Goal: Task Accomplishment & Management: Manage account settings

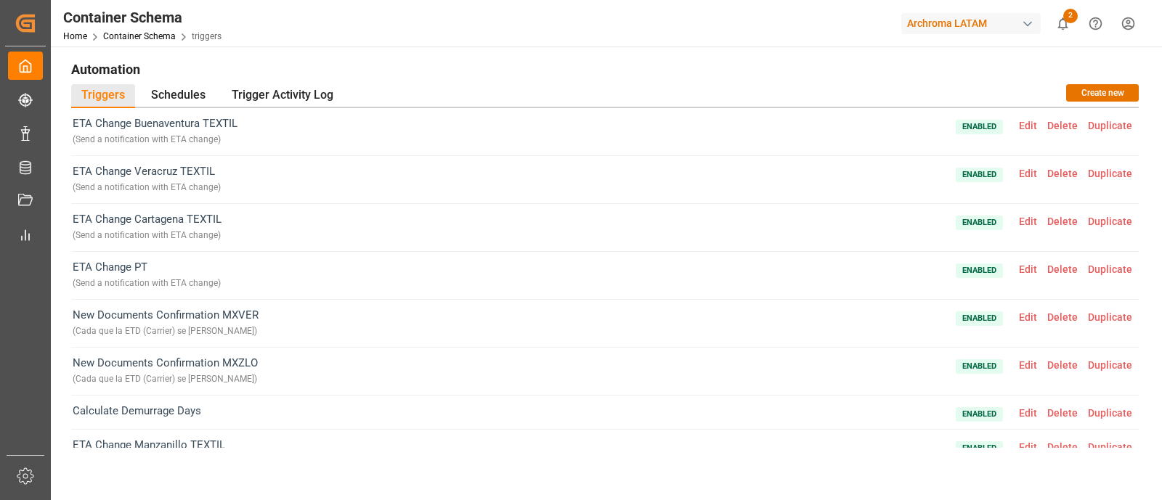
click at [995, 20] on div "Archroma LATAM" at bounding box center [970, 23] width 139 height 21
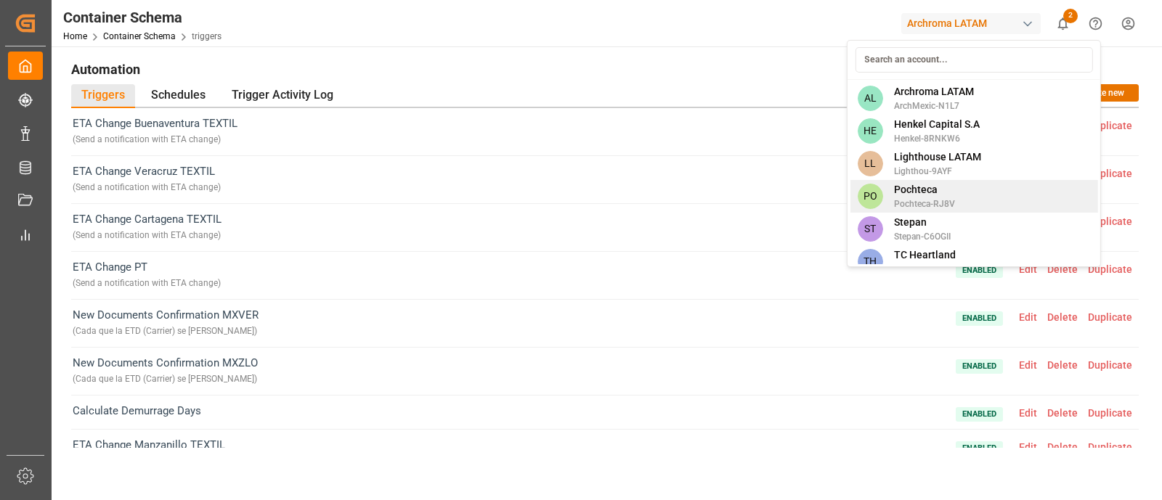
click at [952, 194] on span "Pochteca" at bounding box center [924, 189] width 61 height 15
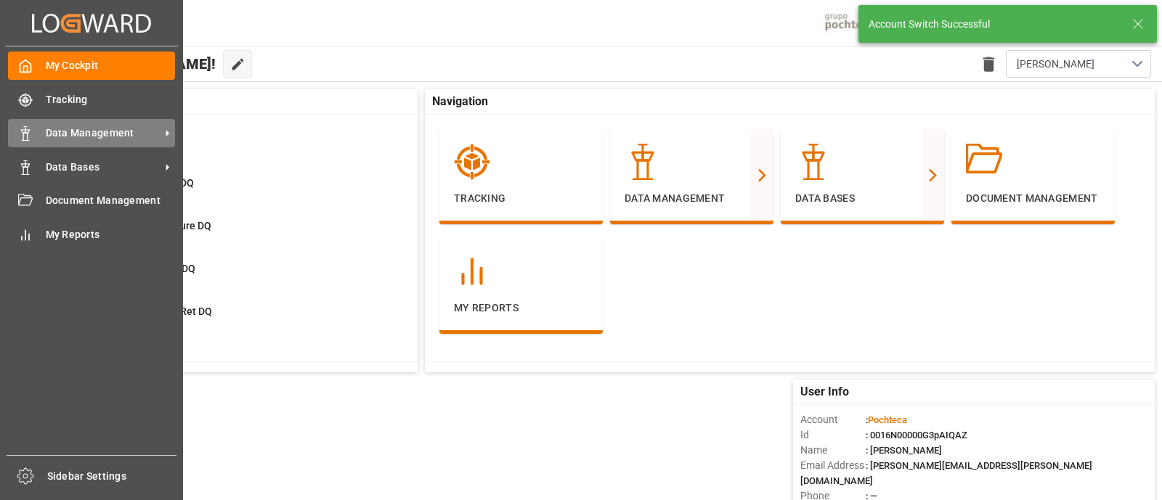
click at [71, 126] on span "Data Management" at bounding box center [103, 133] width 115 height 15
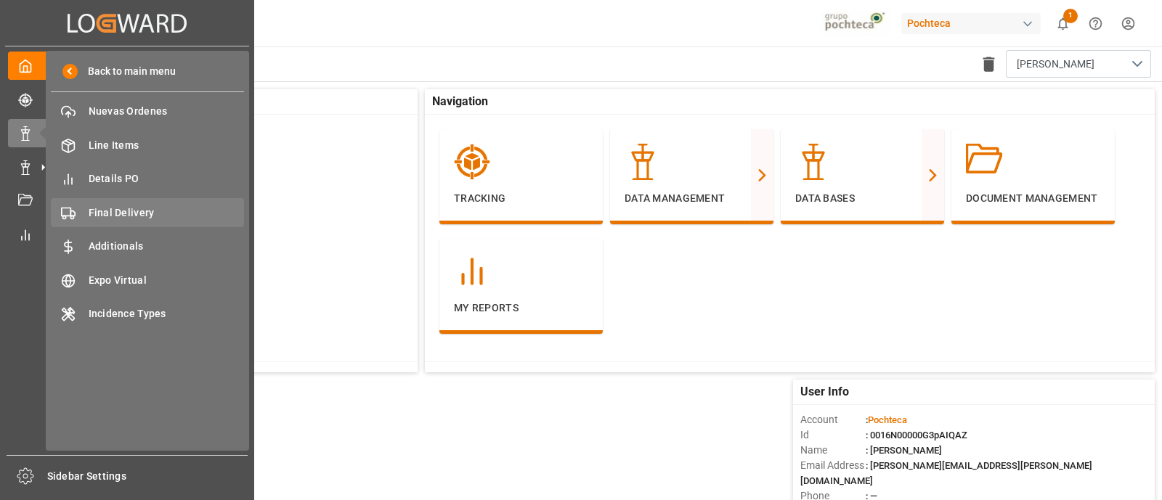
click at [135, 211] on span "Final Delivery" at bounding box center [167, 213] width 156 height 15
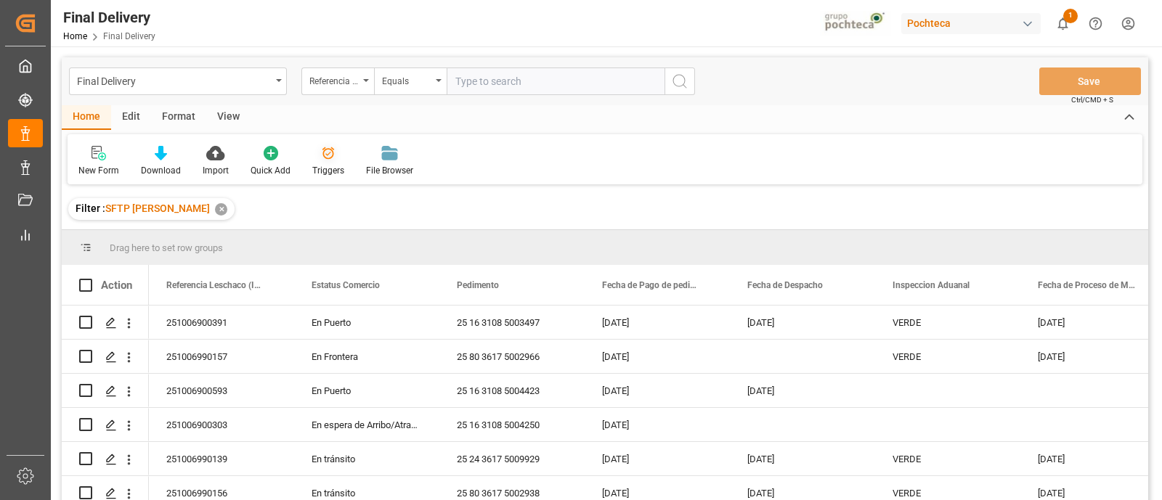
click at [328, 168] on div "Triggers" at bounding box center [328, 170] width 32 height 13
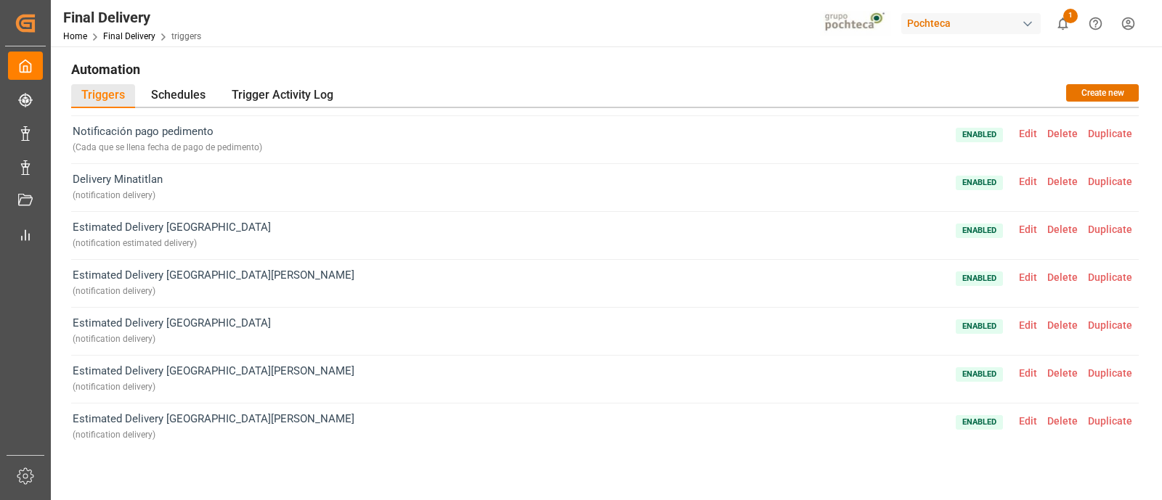
scroll to position [764, 0]
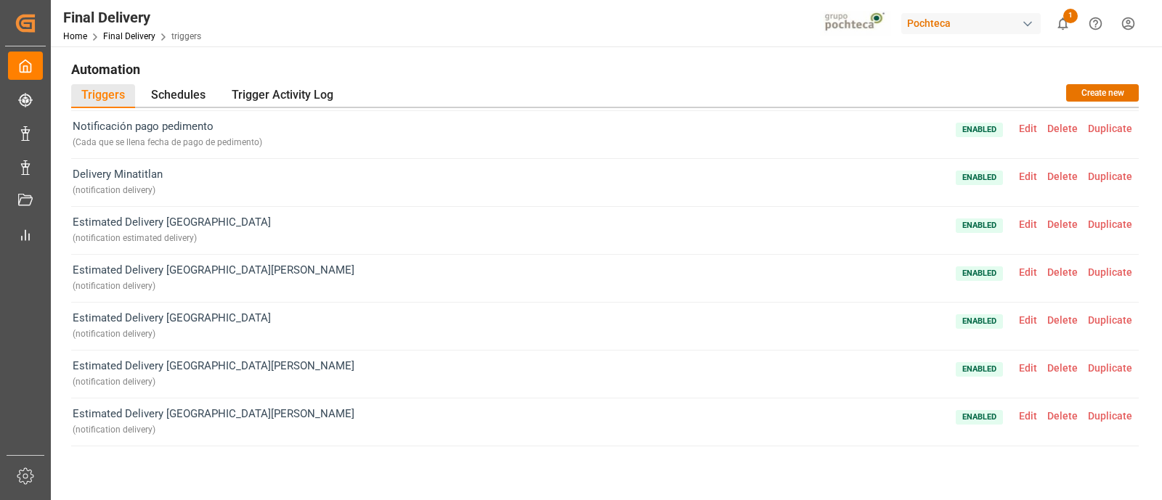
click at [1017, 271] on span "Edit" at bounding box center [1028, 273] width 28 height 12
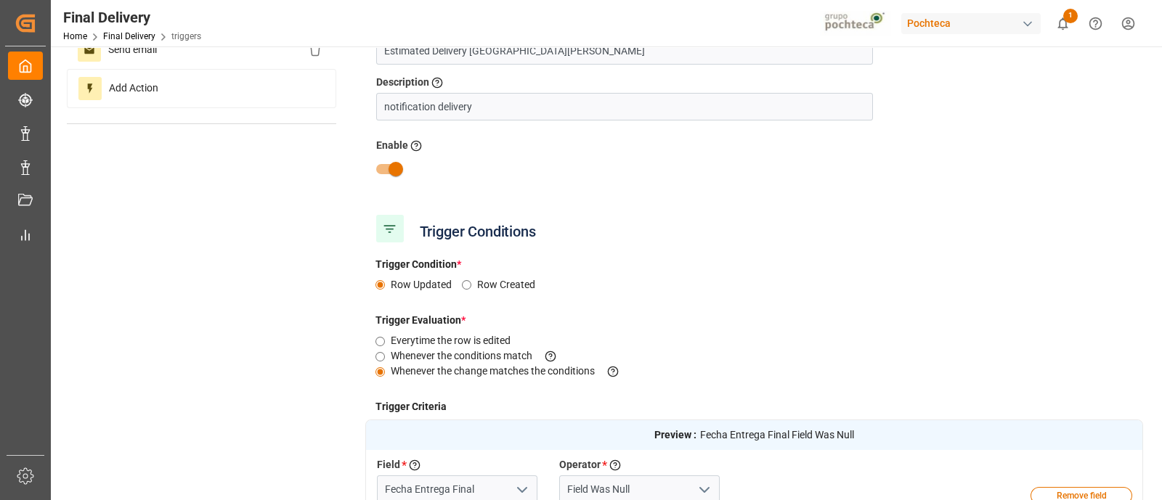
scroll to position [0, 0]
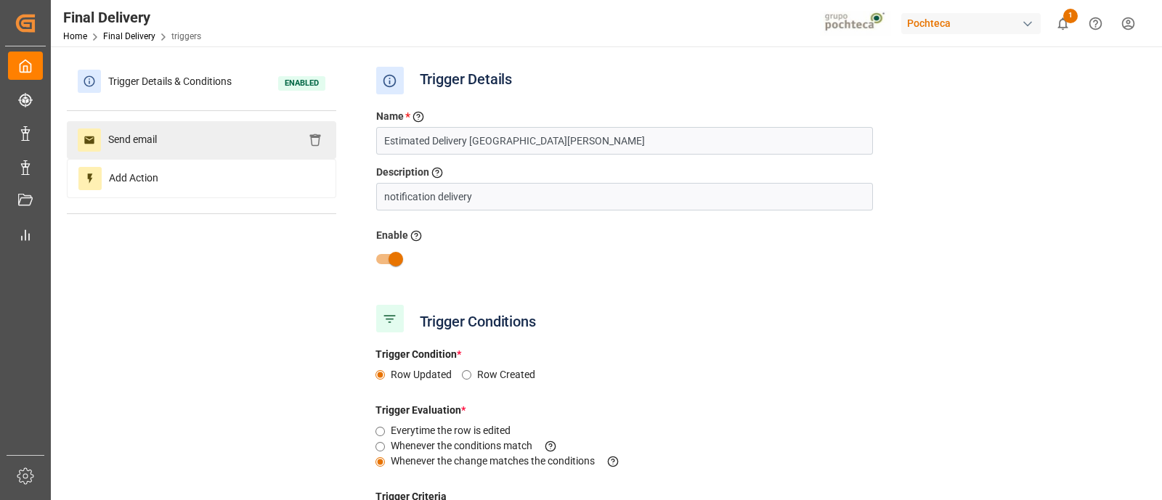
click at [206, 144] on div "Send email" at bounding box center [201, 140] width 269 height 38
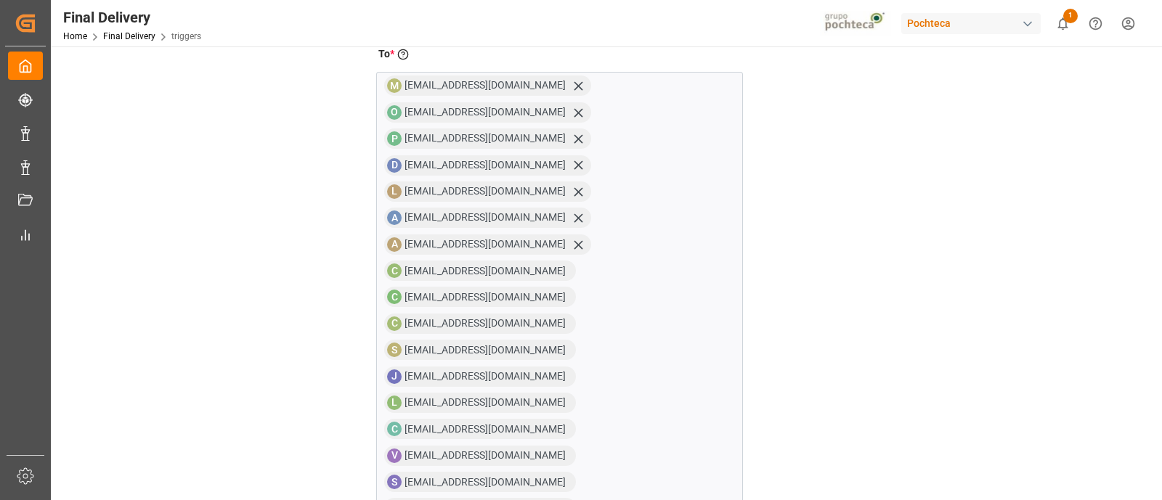
scroll to position [219, 0]
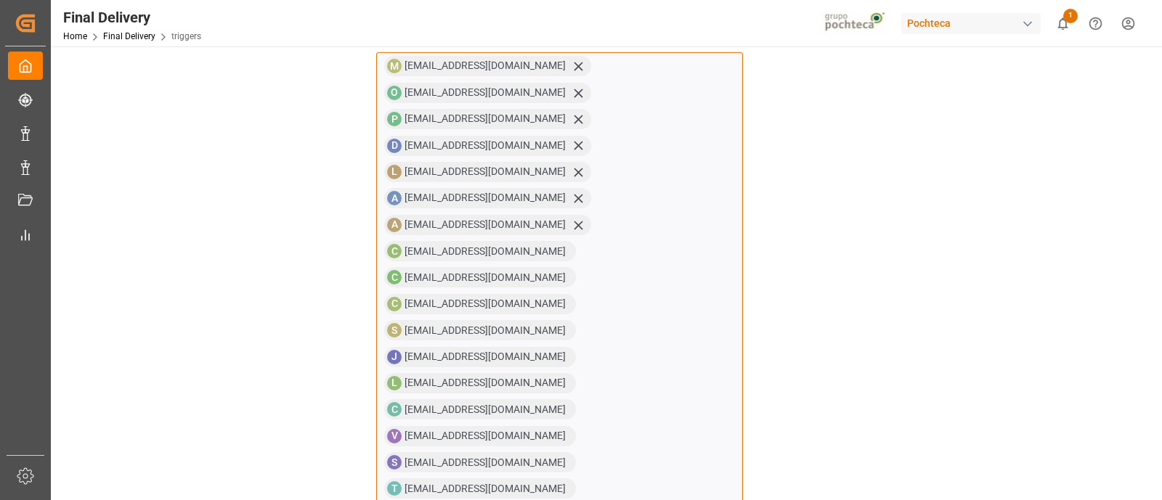
paste input "[EMAIL_ADDRESS][DOMAIN_NAME]"
type input "[EMAIL_ADDRESS][DOMAIN_NAME]"
paste input "[EMAIL_ADDRESS][DOMAIN_NAME]"
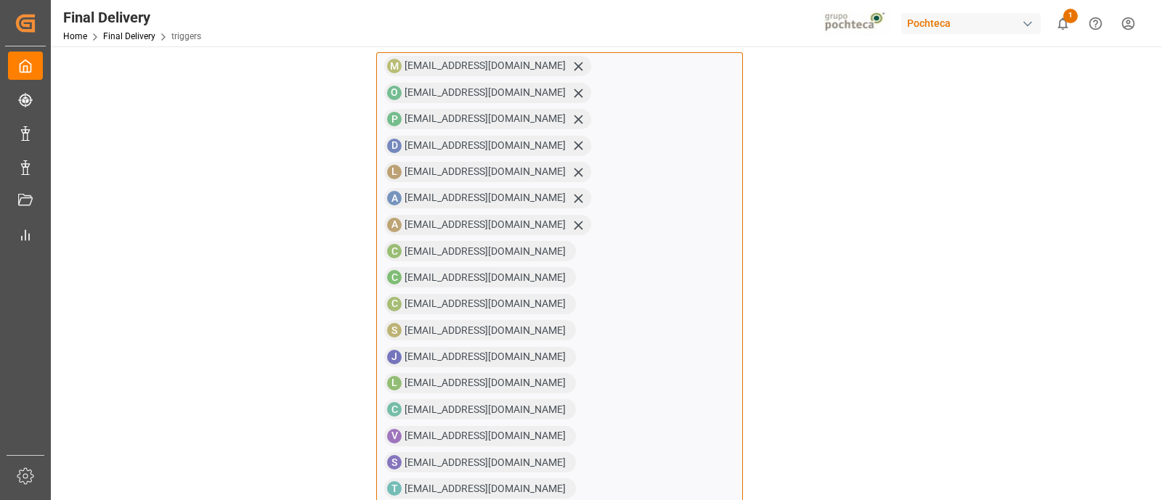
type input "[EMAIL_ADDRESS][DOMAIN_NAME]"
paste input "[EMAIL_ADDRESS][DOMAIN_NAME]"
type input "[EMAIL_ADDRESS][DOMAIN_NAME]"
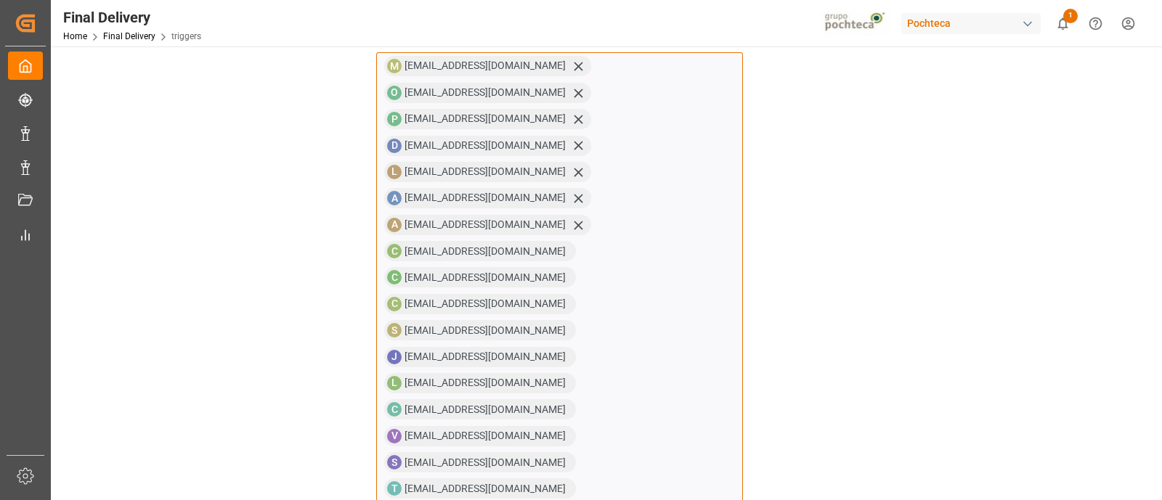
paste input "[EMAIL_ADDRESS][DOMAIN_NAME]"
type input "[EMAIL_ADDRESS][DOMAIN_NAME]"
paste input "[EMAIL_ADDRESS][DOMAIN_NAME]"
type input "[EMAIL_ADDRESS][DOMAIN_NAME]"
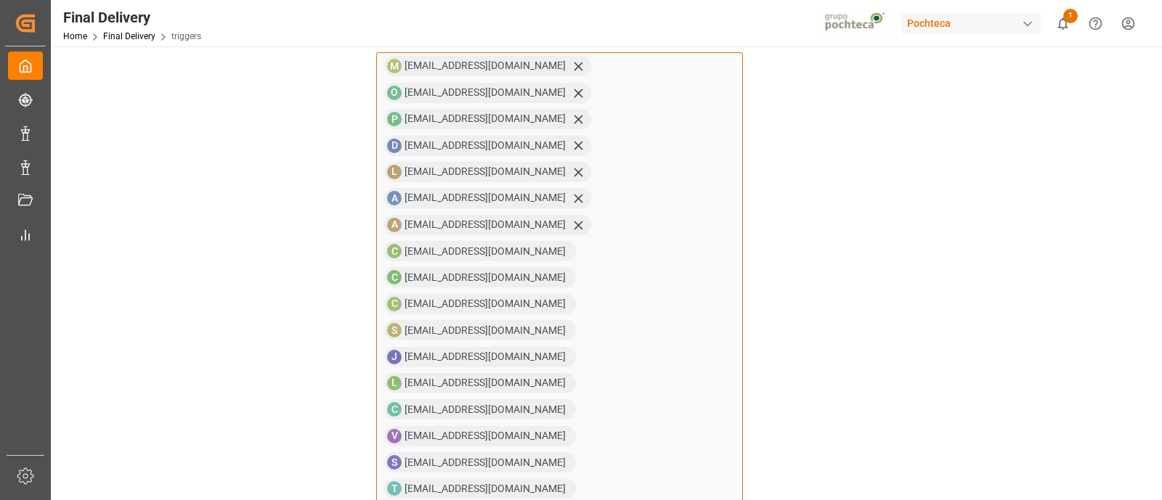
paste input "[EMAIL_ADDRESS][DOMAIN_NAME]"
type input "[EMAIL_ADDRESS][DOMAIN_NAME]"
paste input "[EMAIL_ADDRESS][DOMAIN_NAME]"
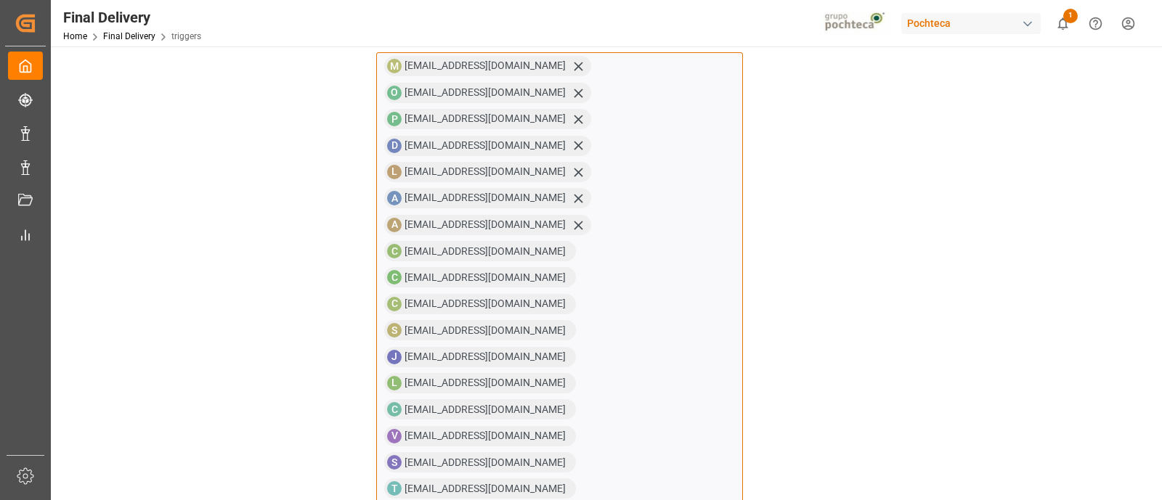
type input "[EMAIL_ADDRESS][DOMAIN_NAME]"
paste input "[EMAIL_ADDRESS][DOMAIN_NAME]"
type input "[EMAIL_ADDRESS][DOMAIN_NAME]"
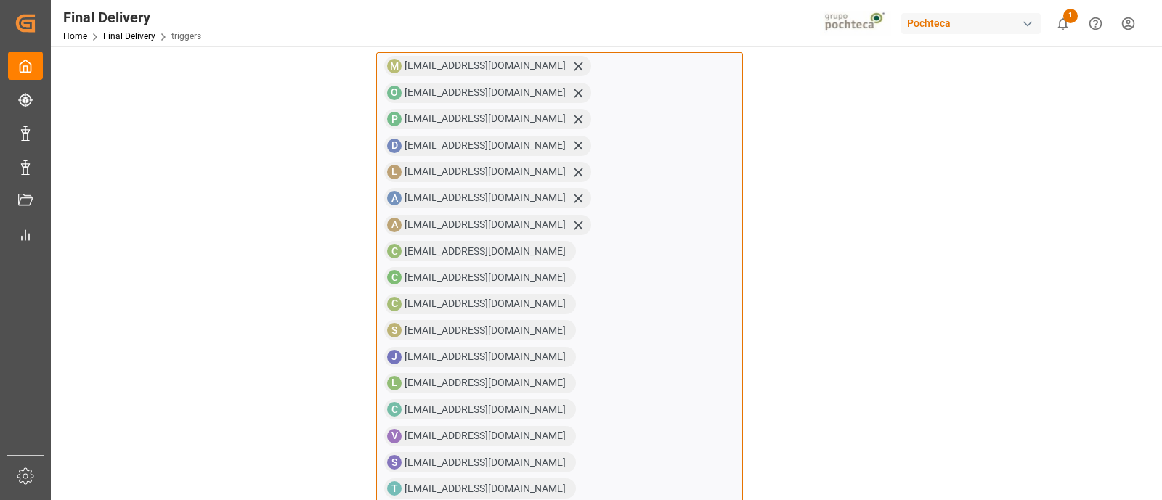
paste input "[EMAIL_ADDRESS][DOMAIN_NAME]"
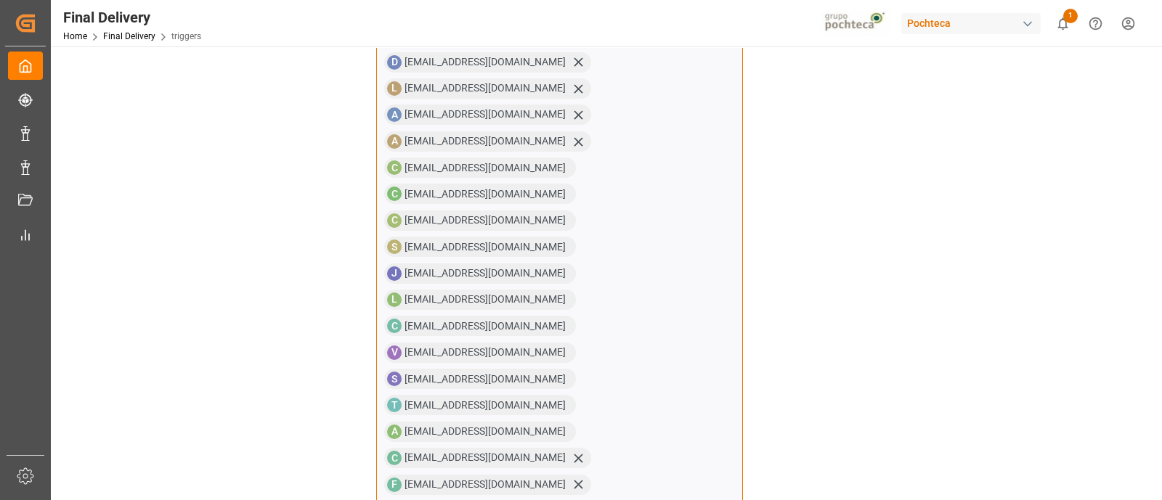
type input "[EMAIL_ADDRESS][DOMAIN_NAME]"
paste input "[EMAIL_ADDRESS][DOMAIN_NAME]"
type input "[EMAIL_ADDRESS][DOMAIN_NAME]"
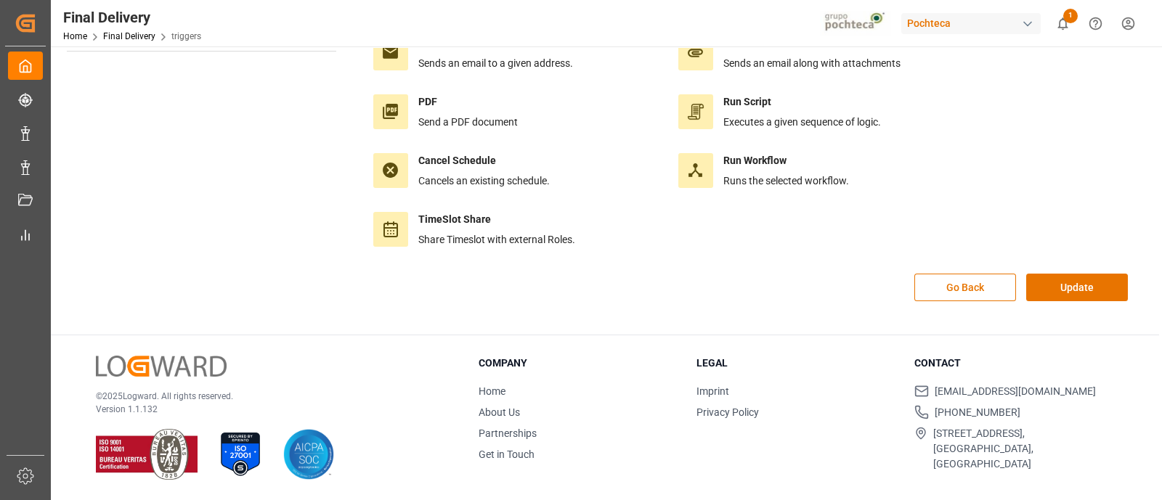
scroll to position [162, 0]
click at [1071, 292] on button "Update" at bounding box center [1077, 289] width 102 height 28
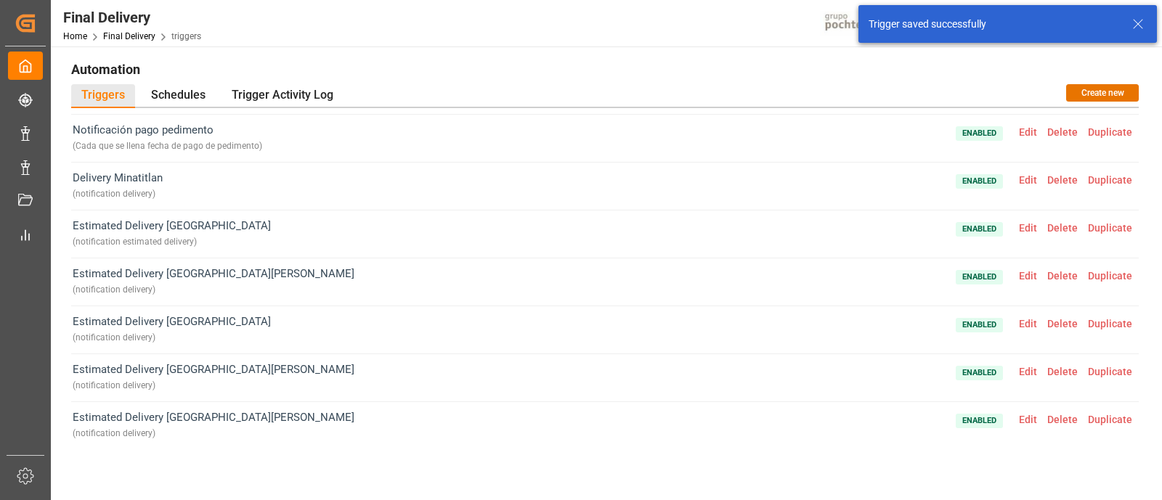
scroll to position [763, 0]
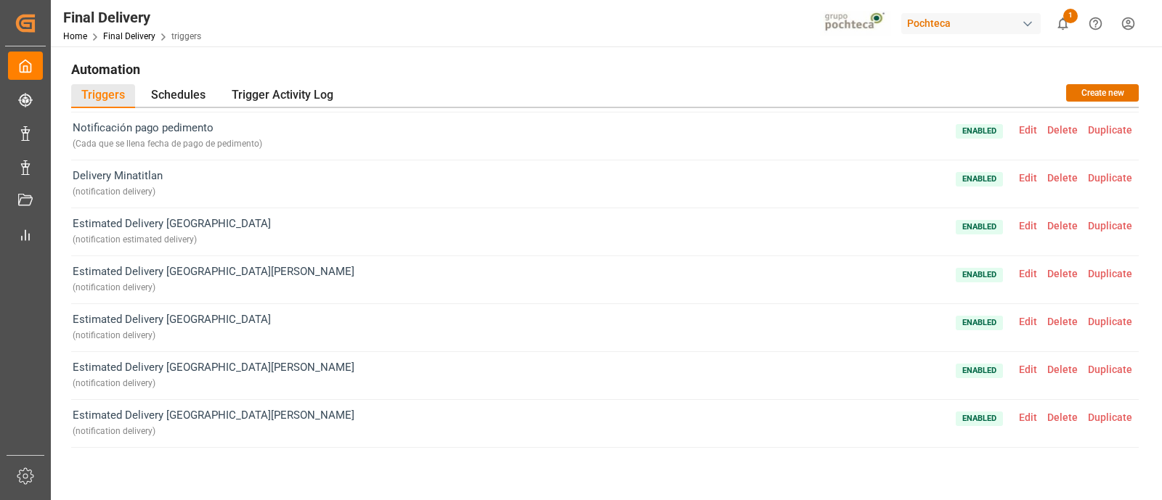
click at [1018, 269] on span "Edit" at bounding box center [1028, 274] width 28 height 12
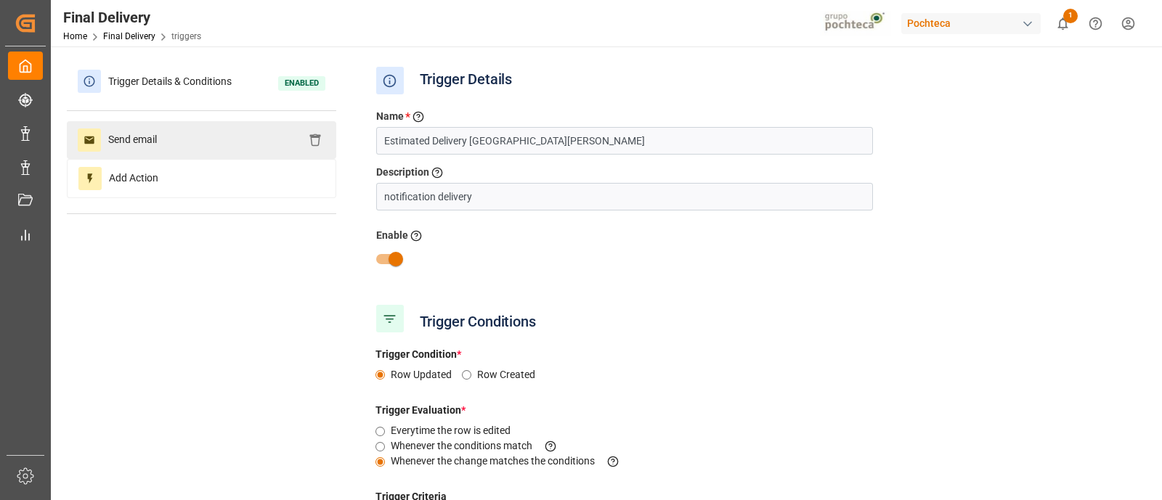
click at [249, 144] on div "Send email" at bounding box center [201, 140] width 269 height 38
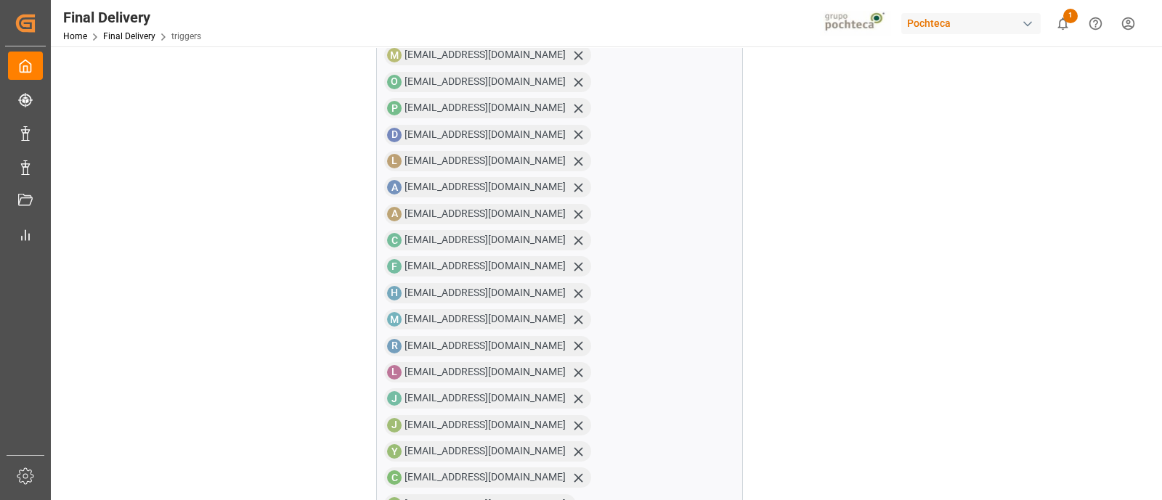
scroll to position [229, 0]
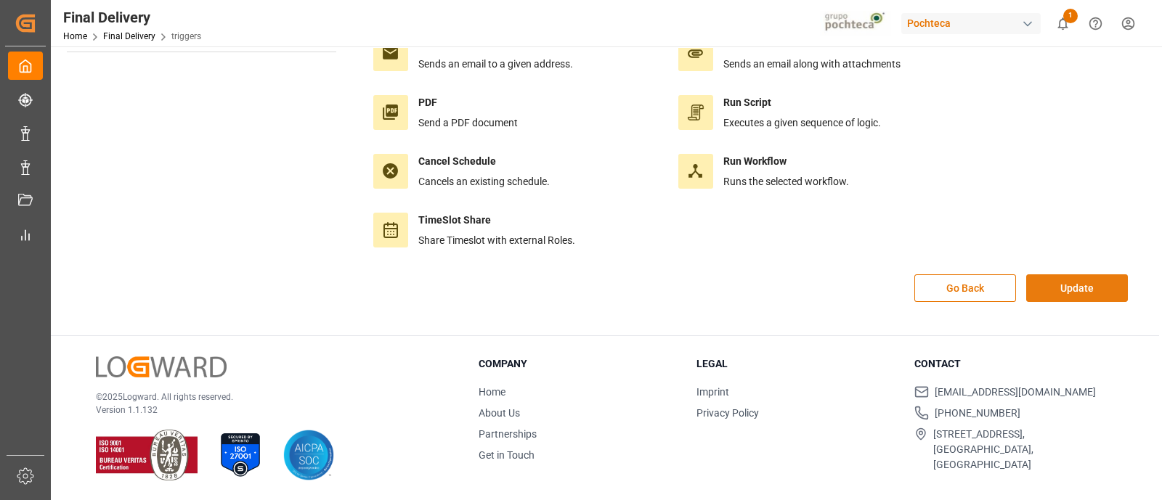
click at [1060, 281] on button "Update" at bounding box center [1077, 289] width 102 height 28
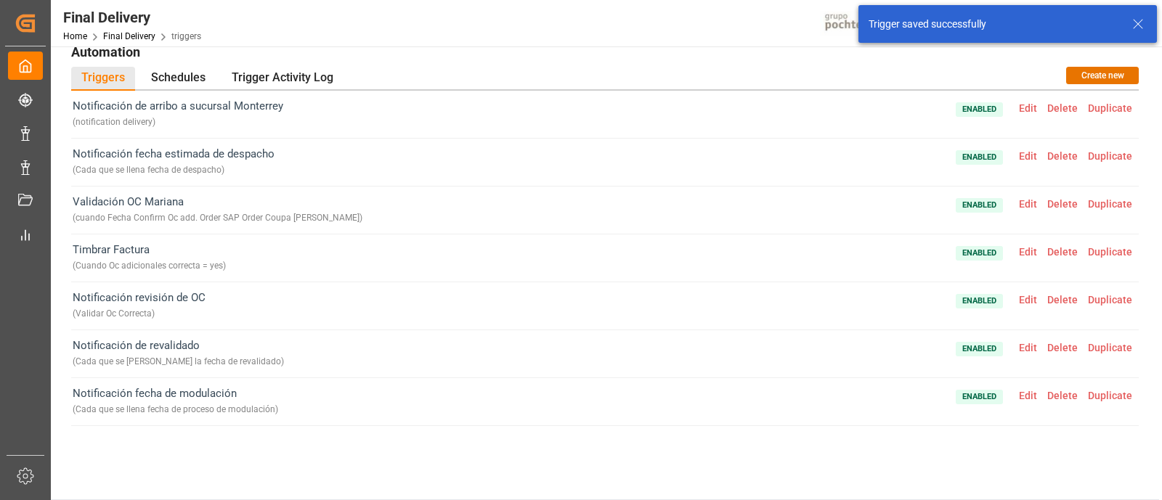
scroll to position [0, 0]
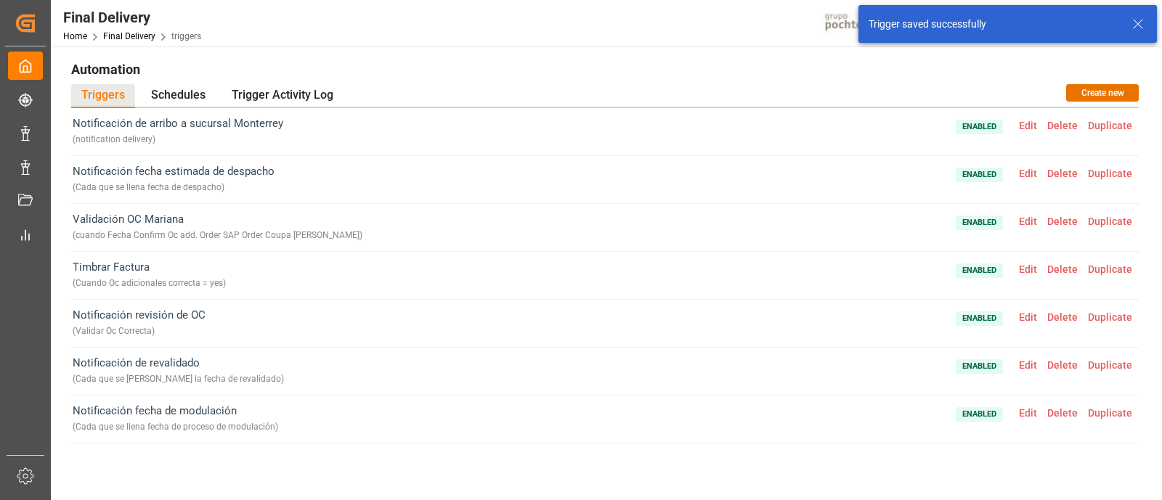
click at [1135, 23] on icon at bounding box center [1137, 23] width 17 height 17
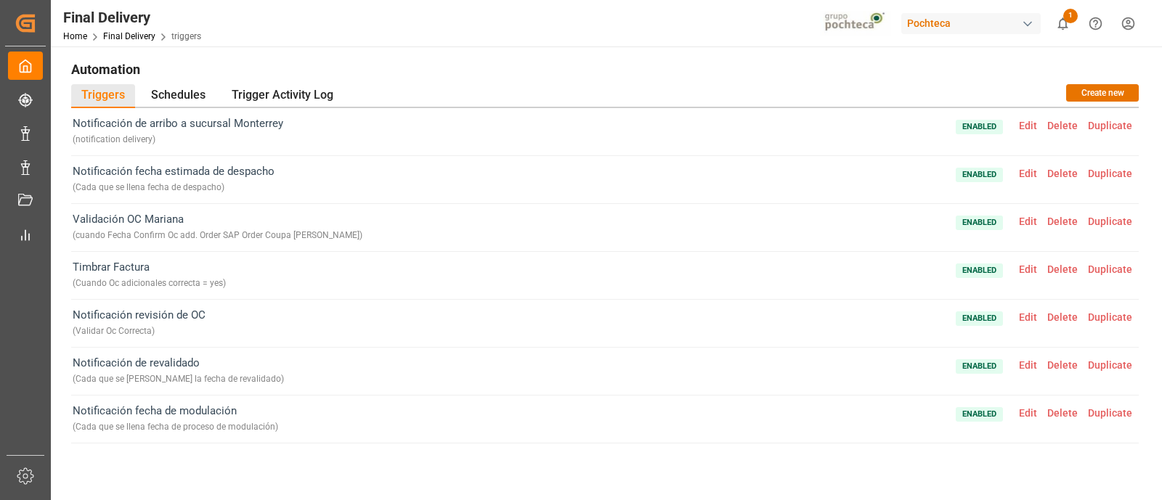
click at [1017, 25] on div "Pochteca" at bounding box center [970, 23] width 139 height 21
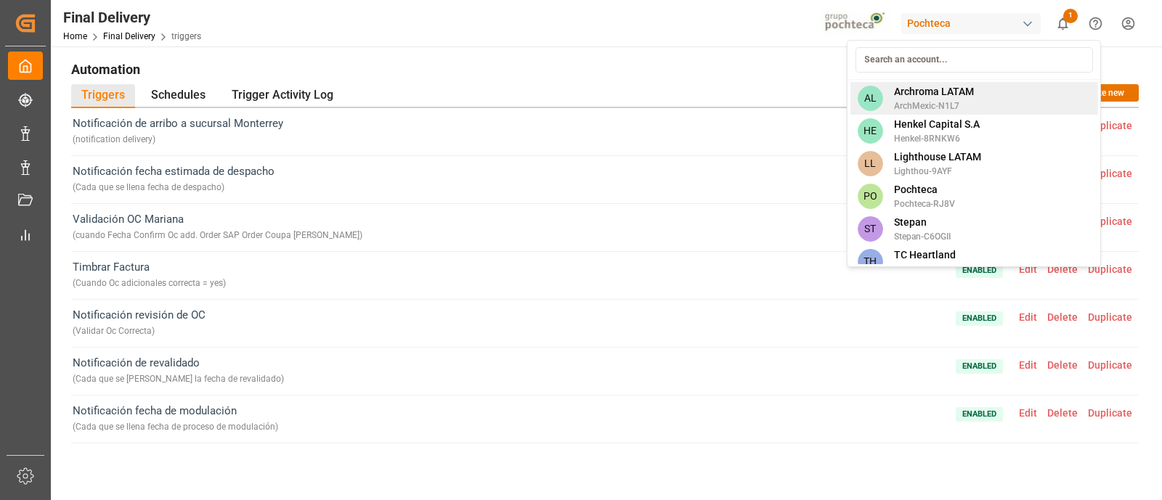
click at [940, 90] on span "Archroma LATAM" at bounding box center [934, 91] width 80 height 15
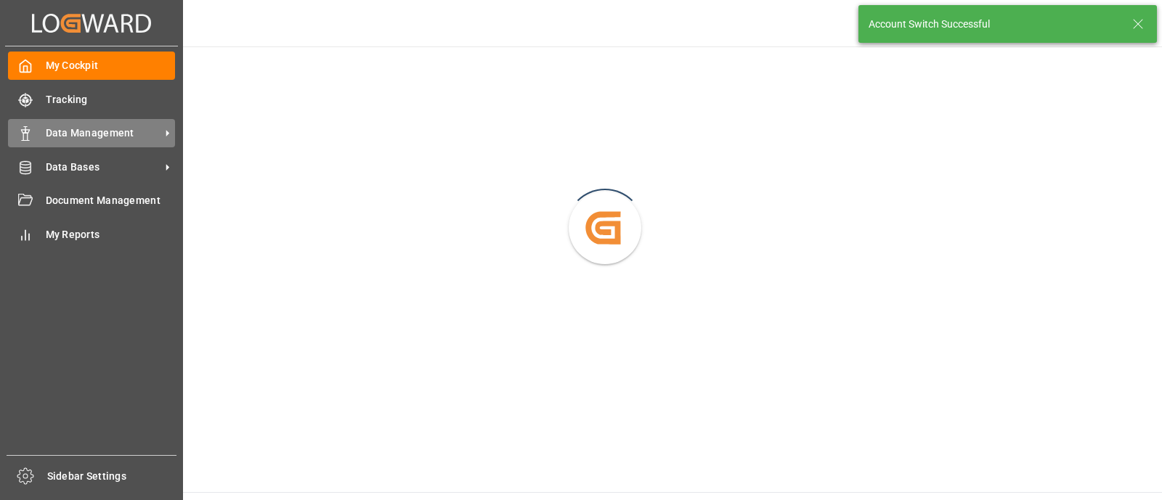
click at [51, 133] on span "Data Management" at bounding box center [103, 133] width 115 height 15
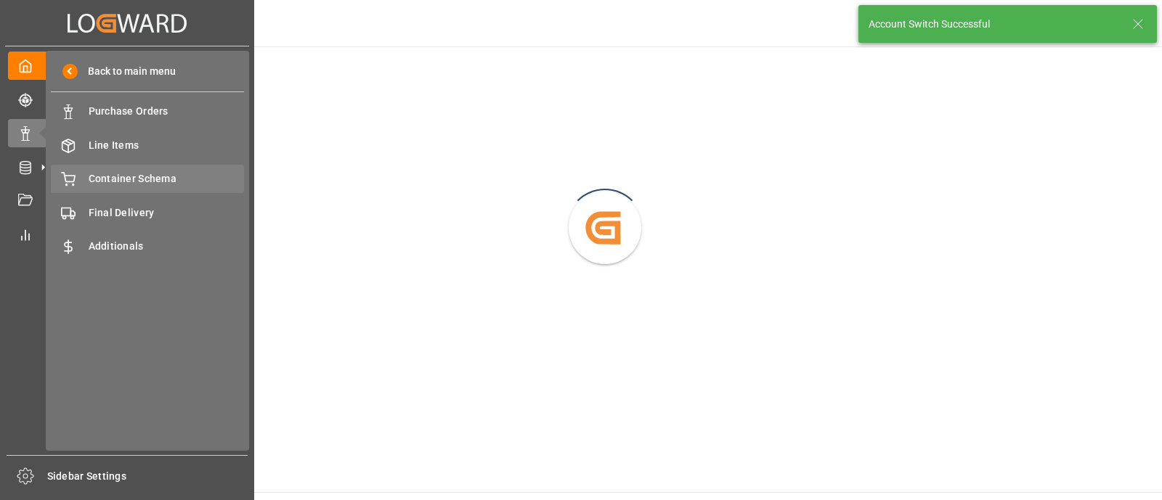
click at [139, 184] on span "Container Schema" at bounding box center [167, 178] width 156 height 15
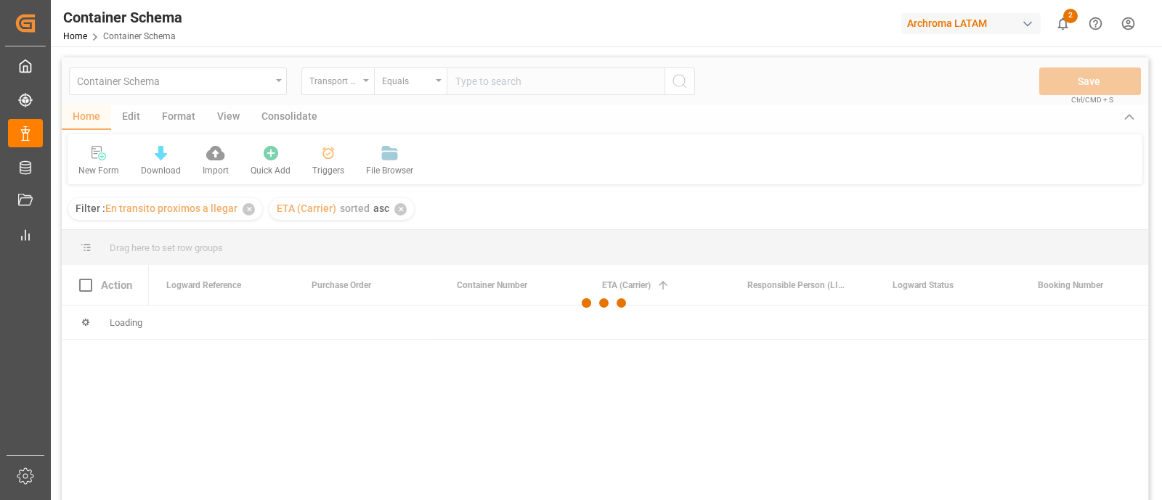
click at [326, 158] on div at bounding box center [605, 303] width 1086 height 492
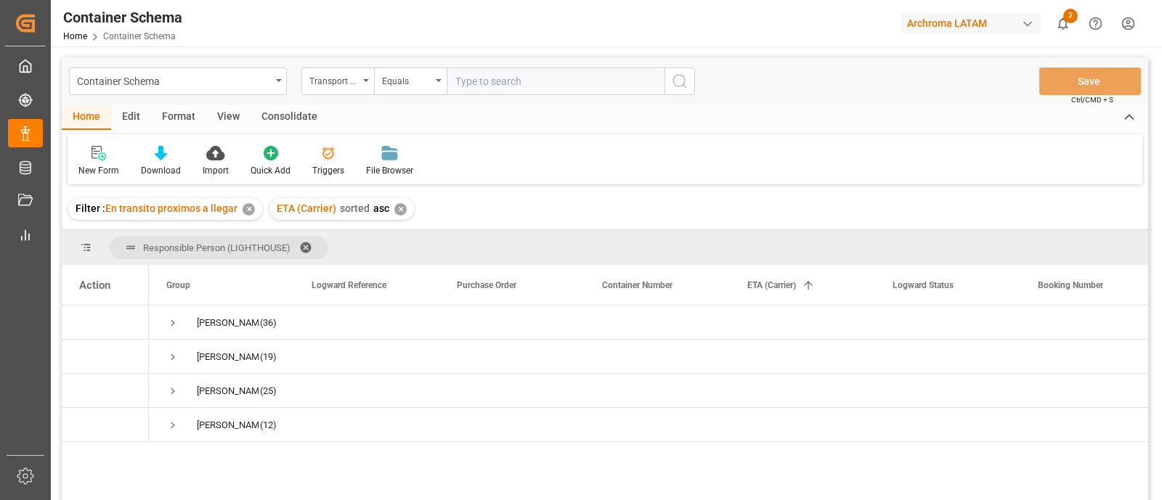
click at [325, 153] on icon at bounding box center [328, 153] width 15 height 15
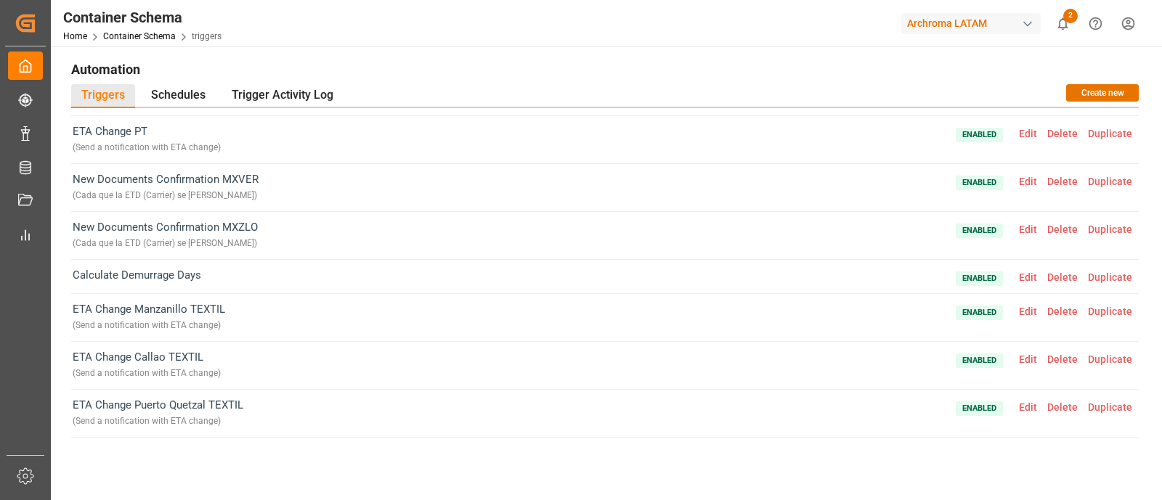
scroll to position [134, 0]
click at [1022, 227] on span "Edit" at bounding box center [1028, 231] width 28 height 12
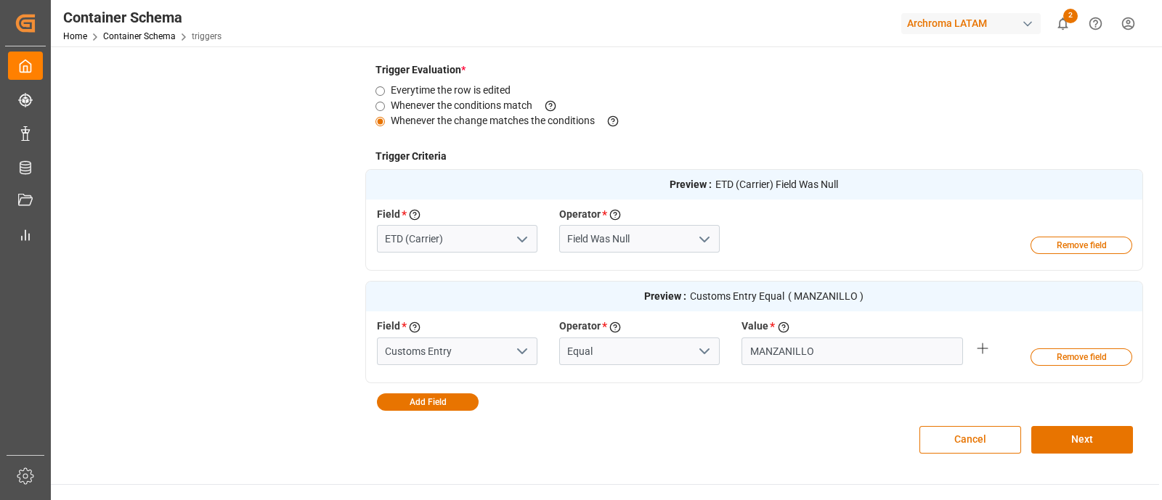
scroll to position [341, 0]
click at [877, 339] on input "MANZANILLO" at bounding box center [853, 352] width 222 height 28
click at [722, 399] on div "Preview : ETD (Carrier) Field Was Null Field * Select a field to create a crite…" at bounding box center [754, 289] width 779 height 241
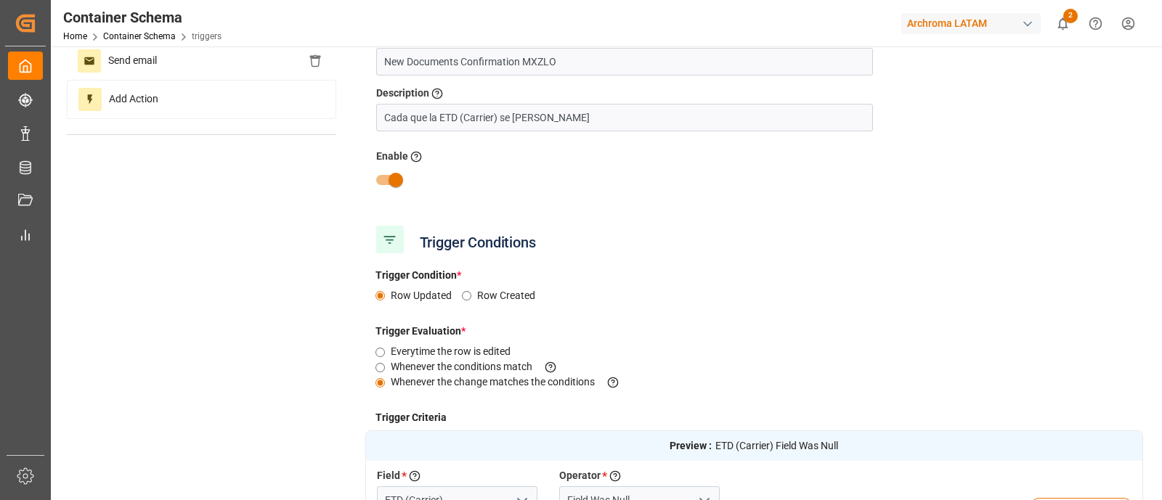
scroll to position [0, 0]
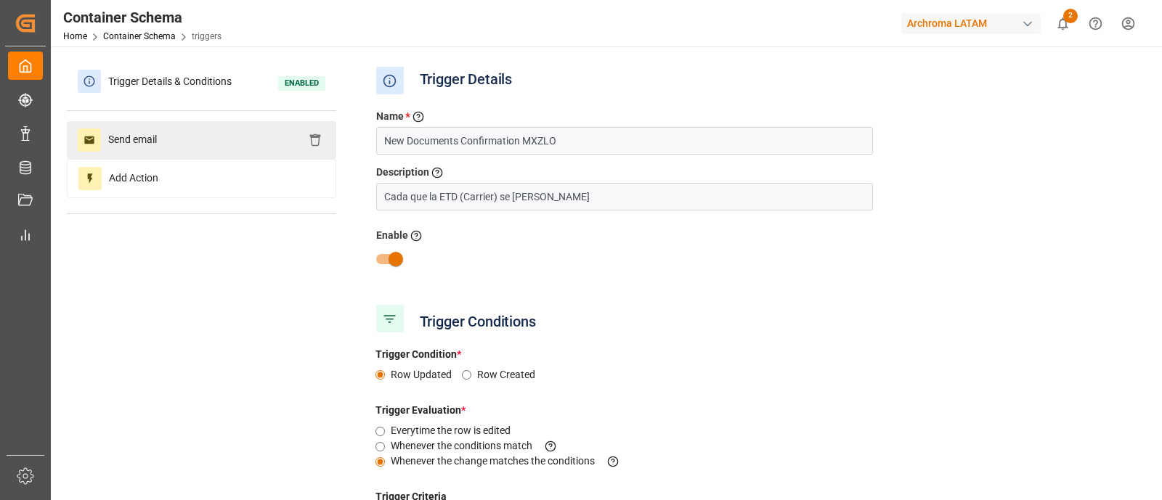
click at [208, 146] on div "Send email" at bounding box center [201, 140] width 269 height 38
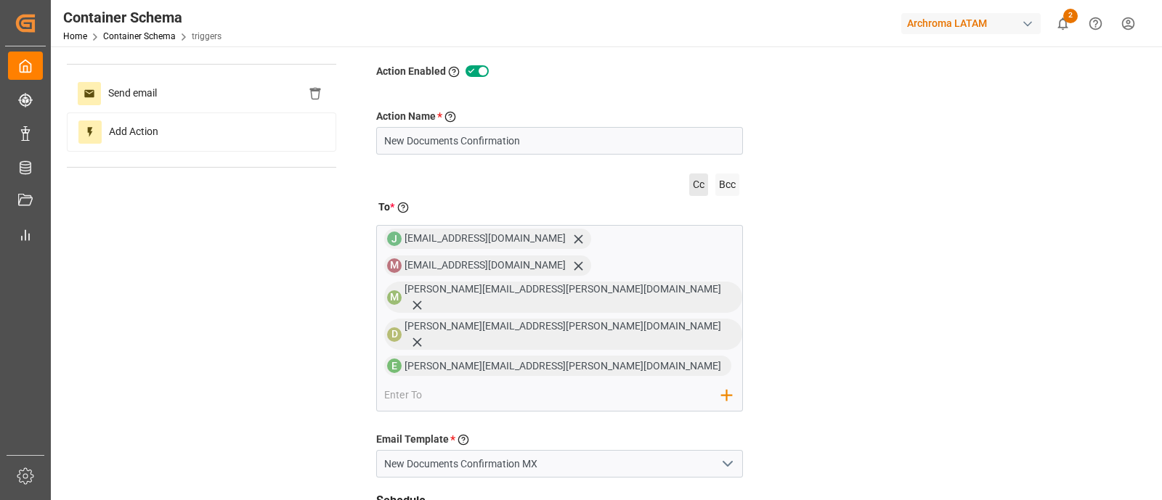
scroll to position [51, 0]
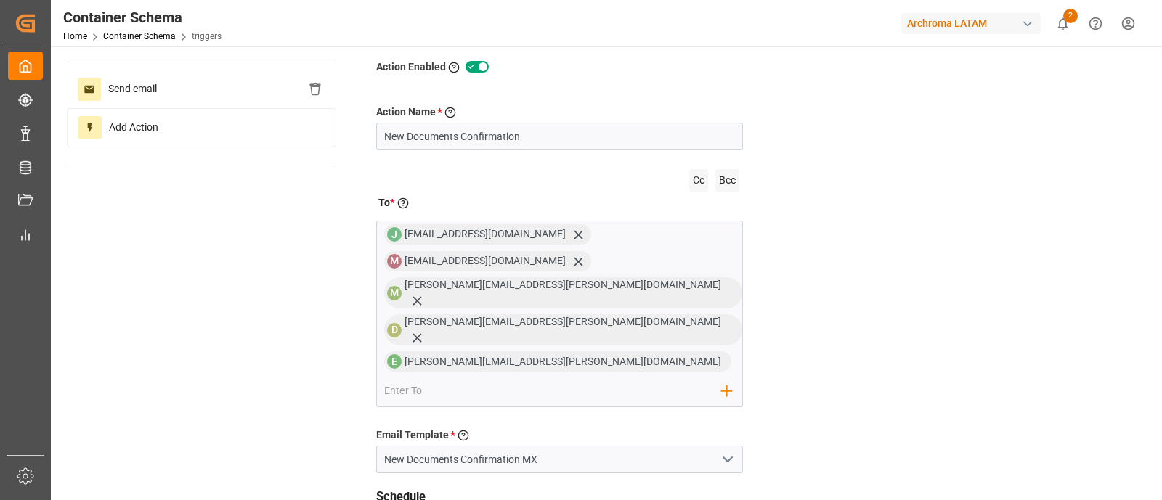
click at [861, 241] on div "Action Name * Give a name to the action being created New Documents Confirmatio…" at bounding box center [754, 414] width 779 height 677
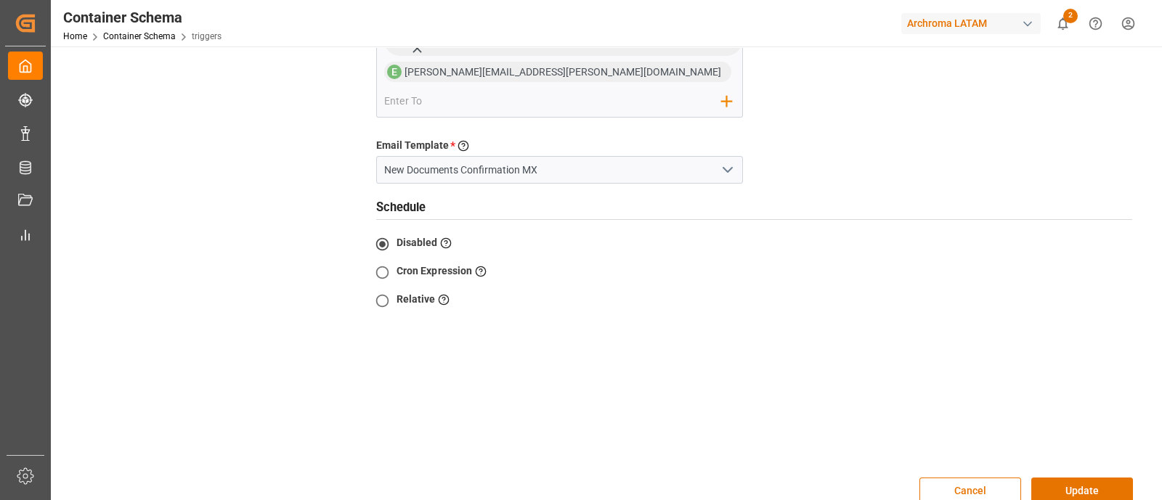
scroll to position [0, 0]
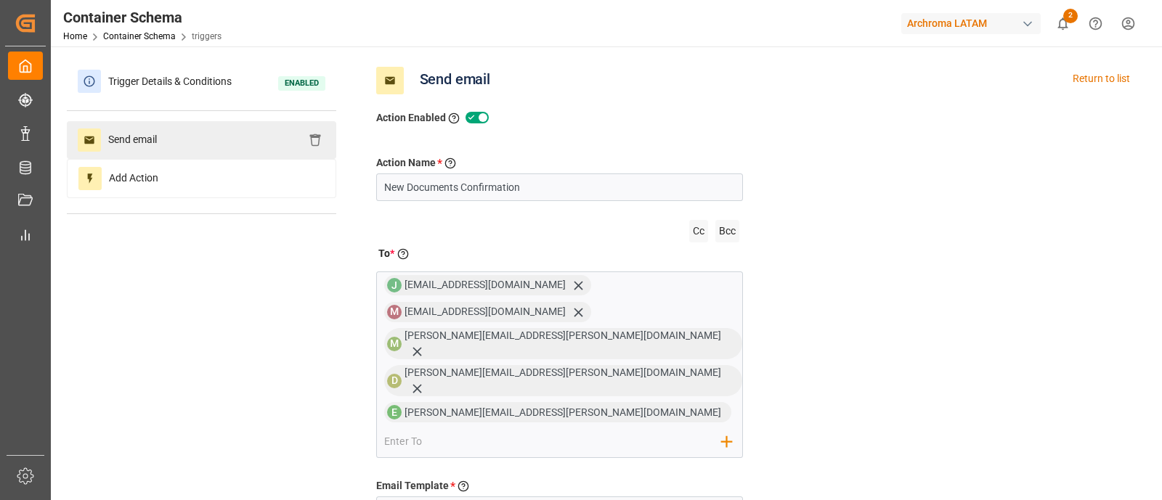
click at [247, 122] on div "Send email" at bounding box center [201, 140] width 269 height 38
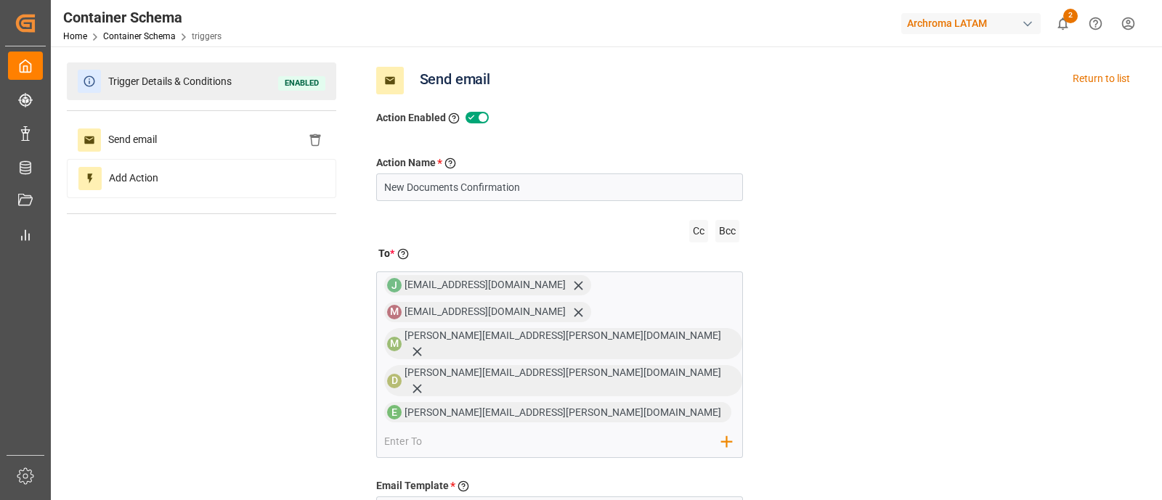
click at [222, 92] on span "Trigger Details & Conditions" at bounding box center [170, 81] width 138 height 23
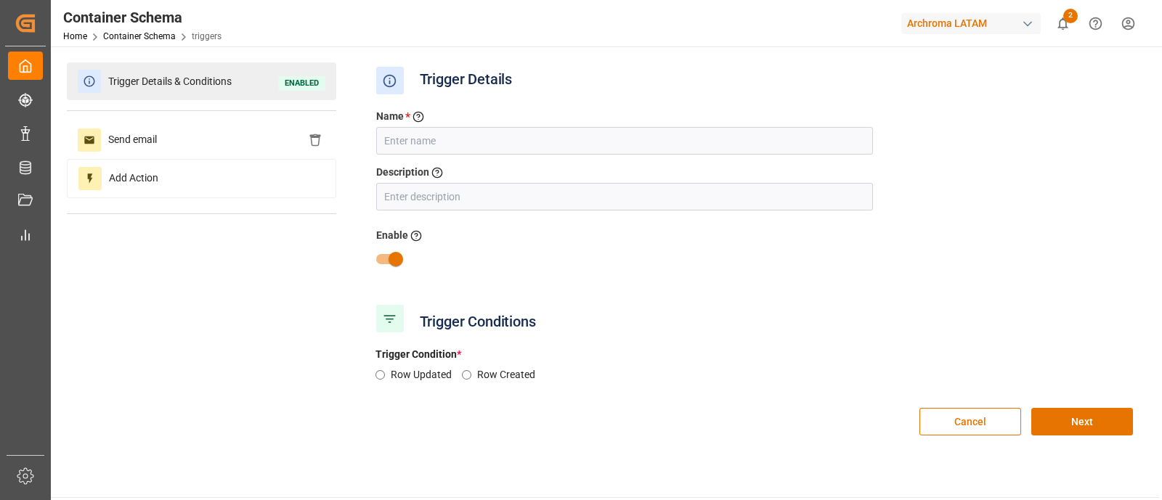
type input "New Documents Confirmation MXZLO"
type input "Cada que la ETD (Carrier) se [PERSON_NAME]"
radio input "true"
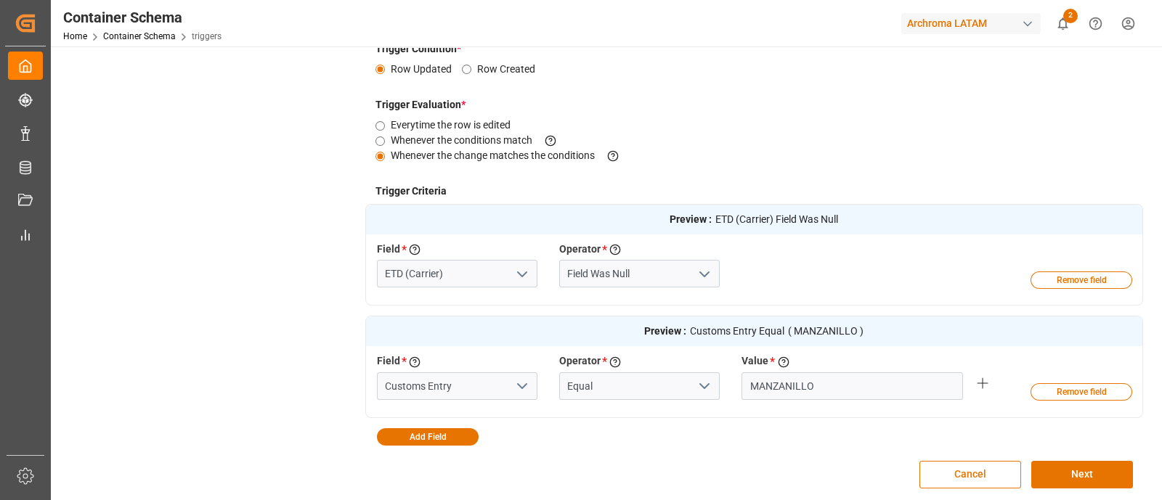
scroll to position [306, 0]
click at [954, 468] on button "Cancel" at bounding box center [970, 474] width 102 height 28
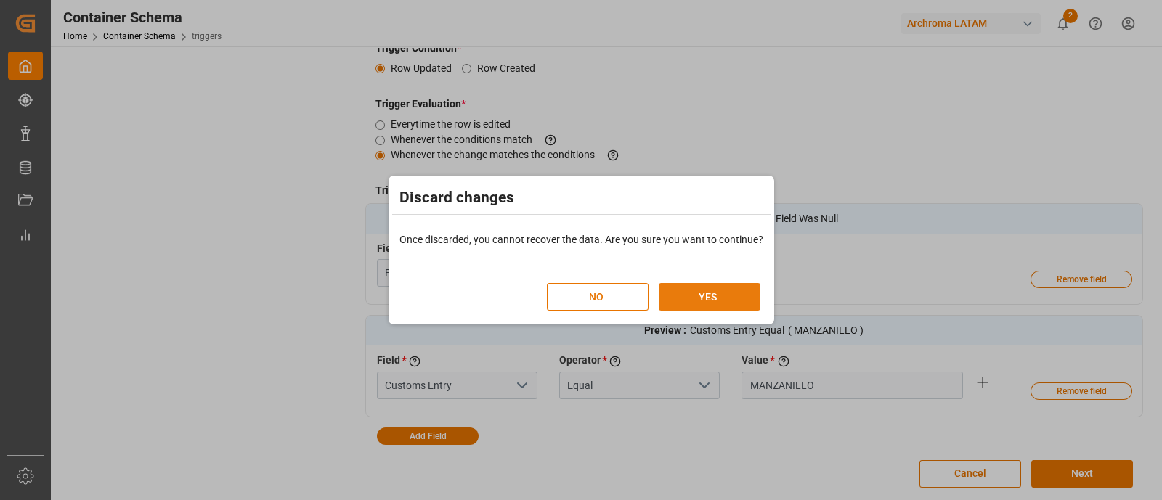
click at [737, 292] on button "YES" at bounding box center [710, 297] width 102 height 28
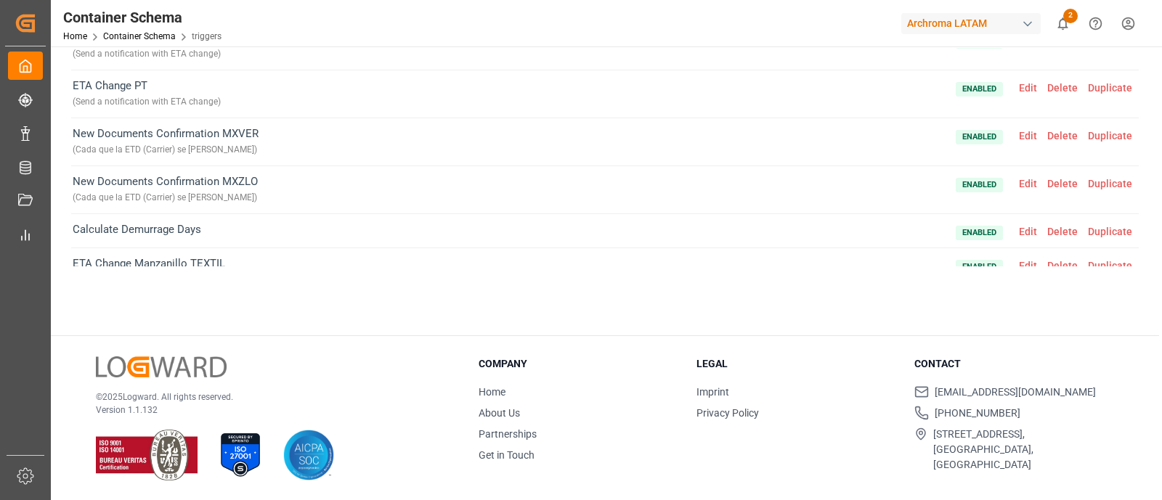
scroll to position [0, 0]
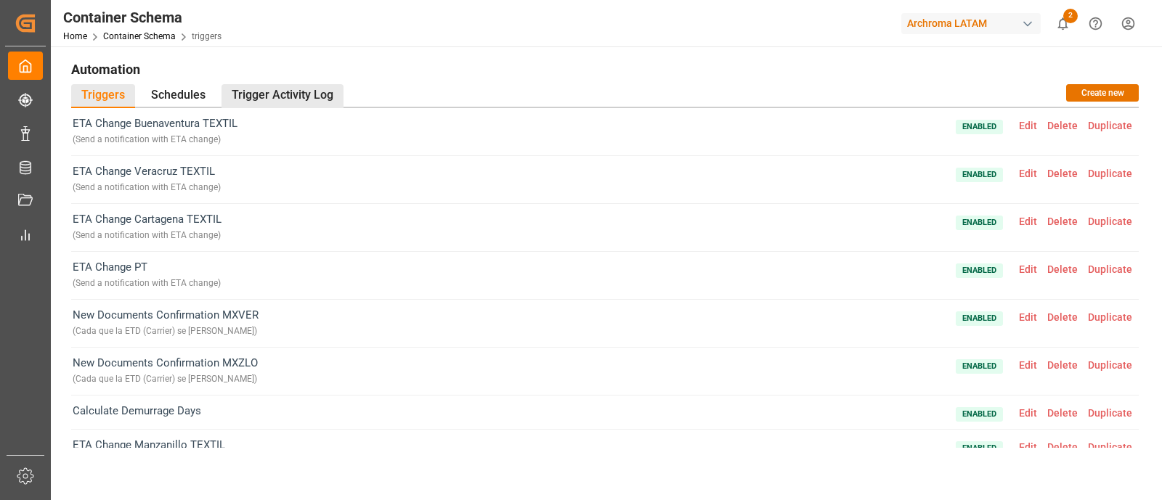
click at [326, 90] on div "Trigger Activity Log" at bounding box center [283, 96] width 122 height 24
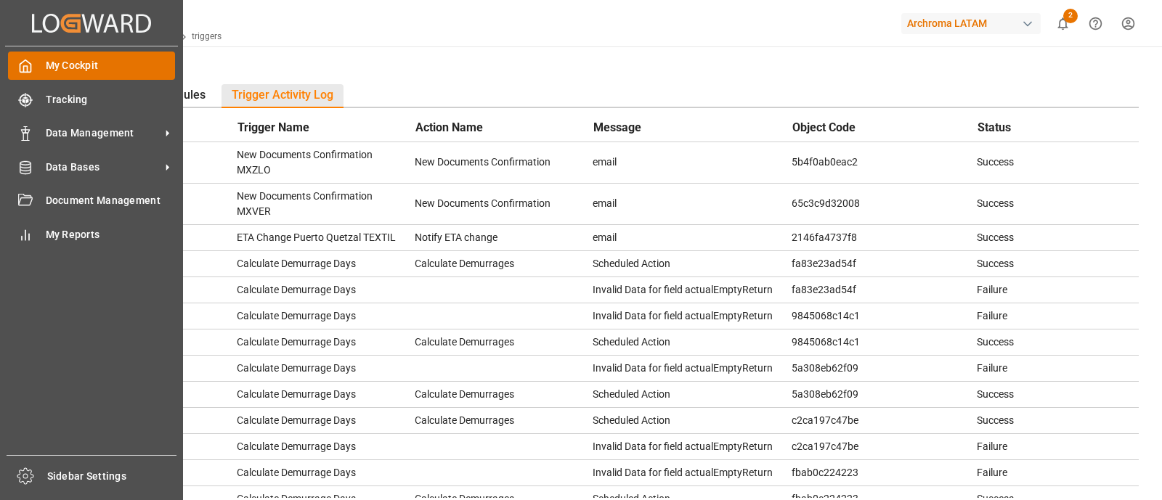
click at [28, 72] on icon at bounding box center [25, 66] width 11 height 12
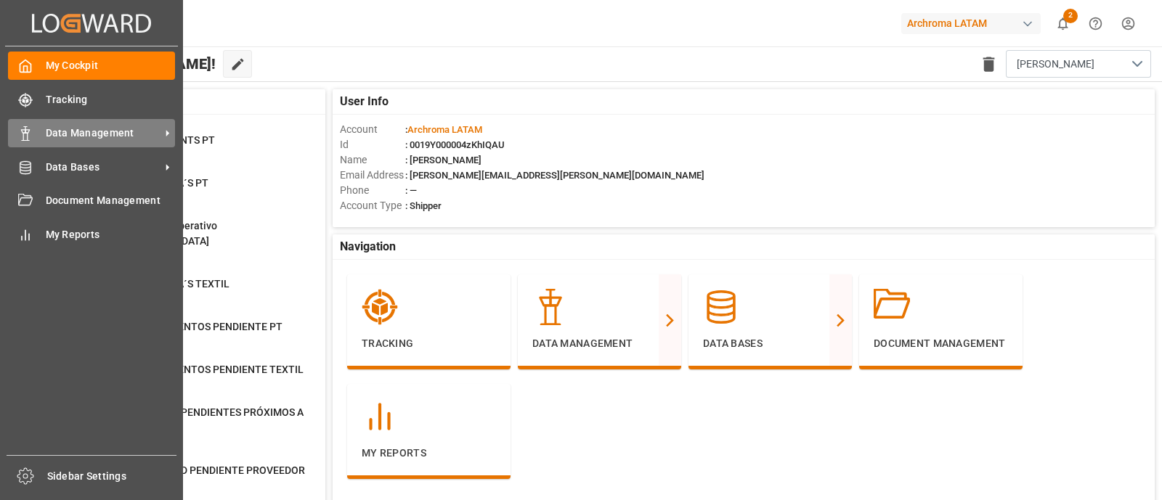
click at [152, 121] on div "Data Management Data Management" at bounding box center [91, 133] width 167 height 28
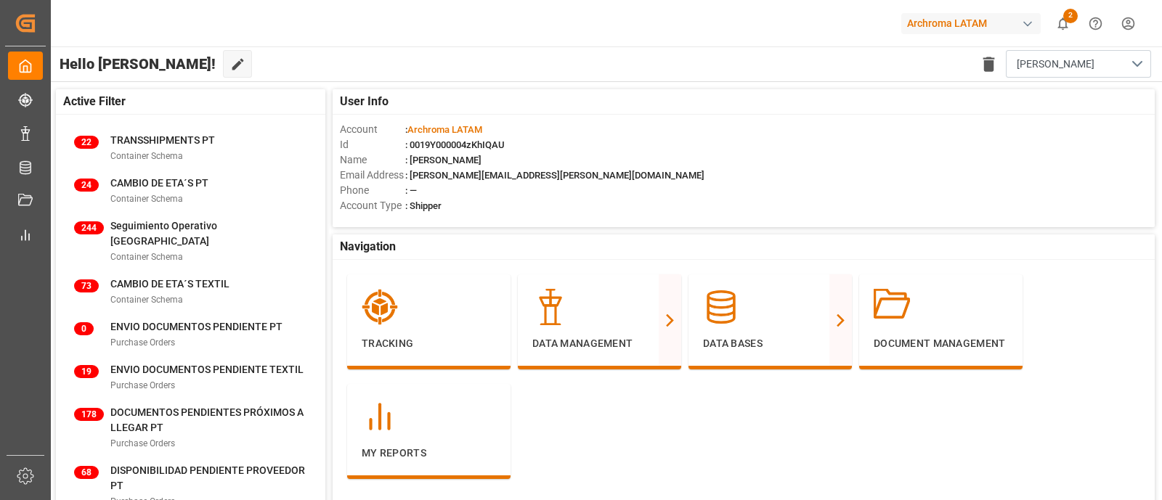
click at [332, 48] on div "Hello Elsie! Edit Cockpit Delete template Elsie" at bounding box center [605, 63] width 1113 height 35
